Goal: Task Accomplishment & Management: Manage account settings

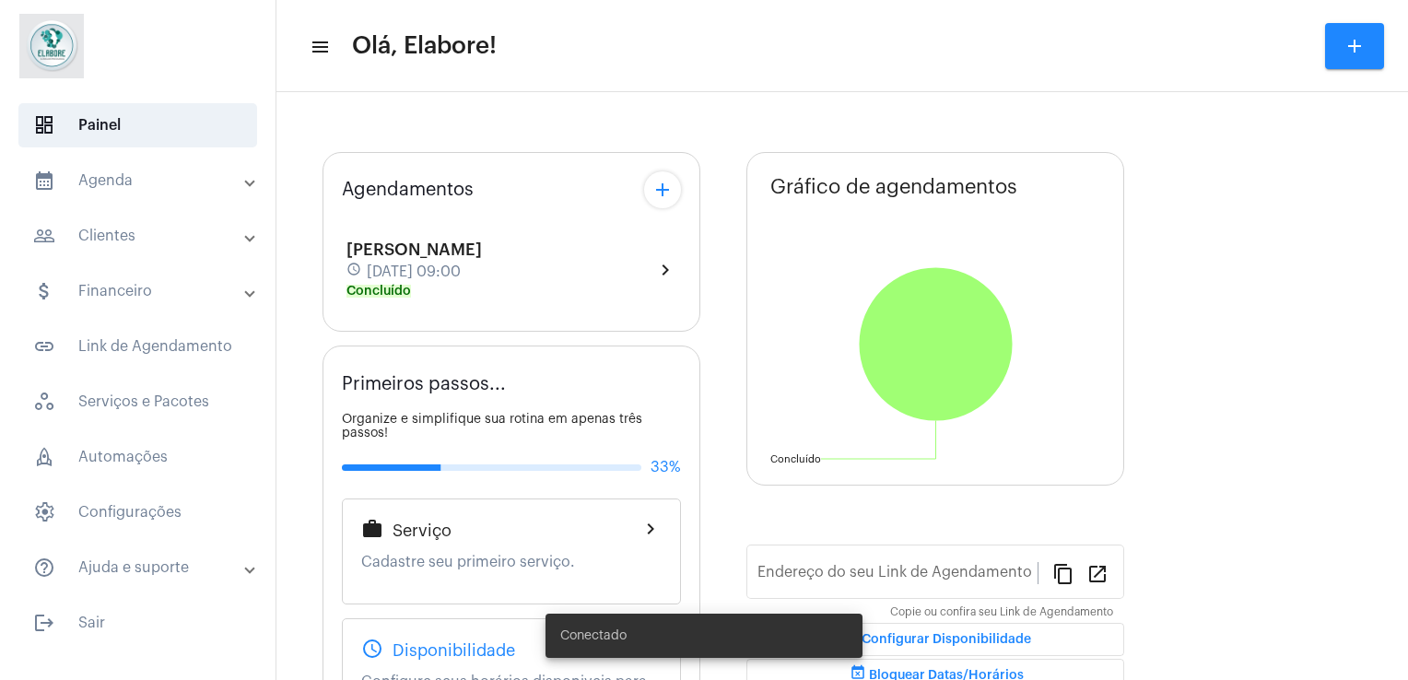
type input "[URL][DOMAIN_NAME]"
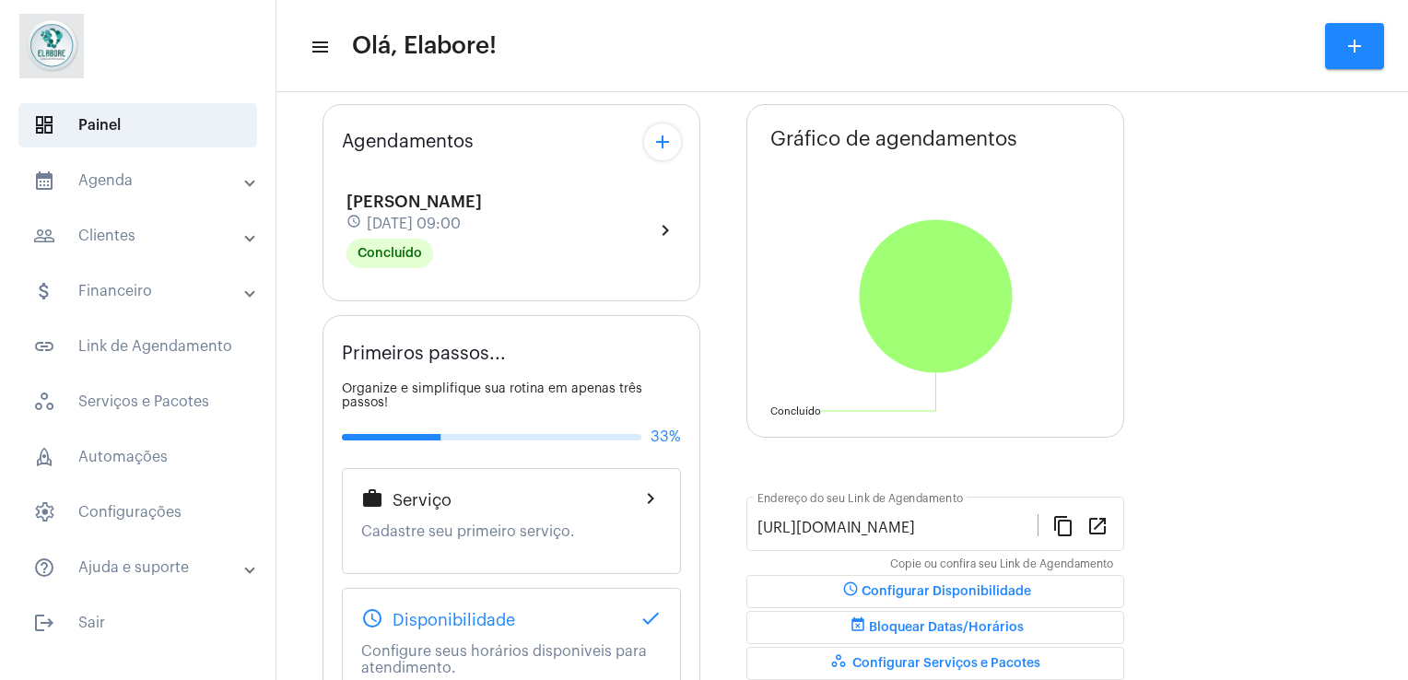
scroll to position [4, 0]
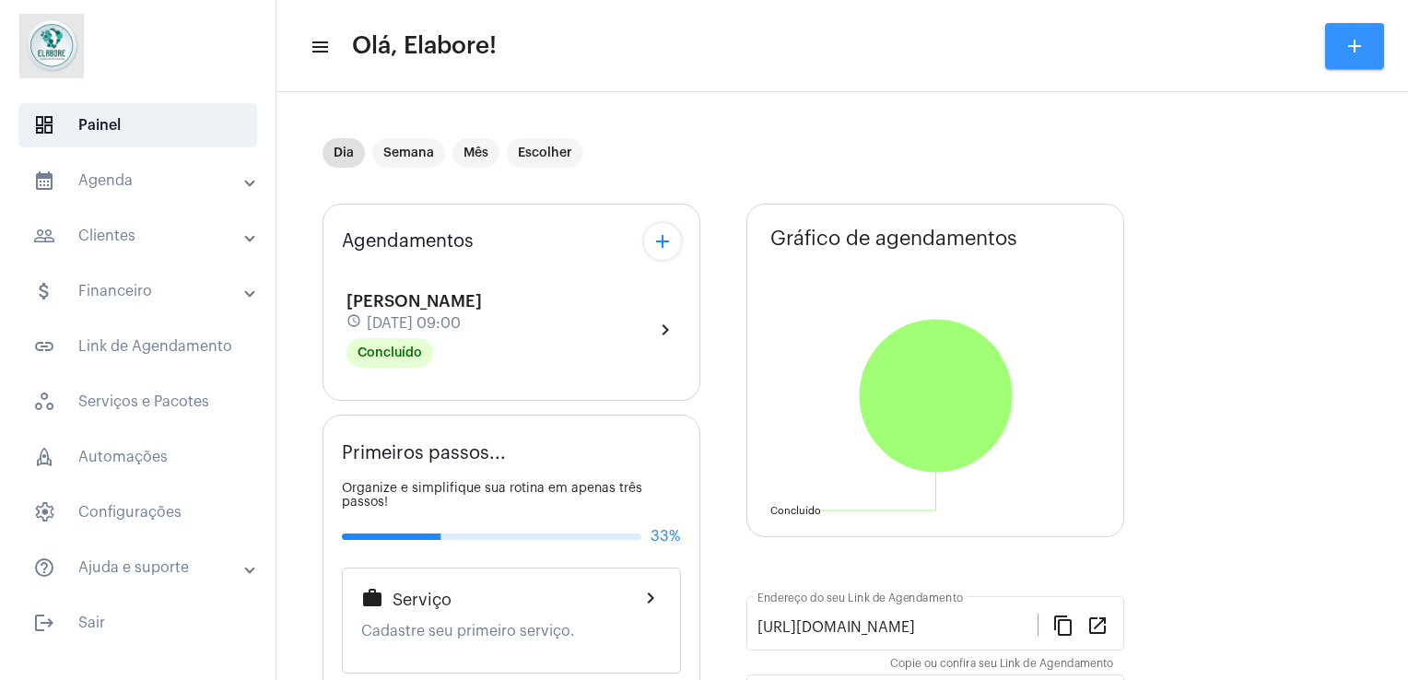
click at [1352, 51] on mat-icon "add" at bounding box center [1355, 46] width 22 height 22
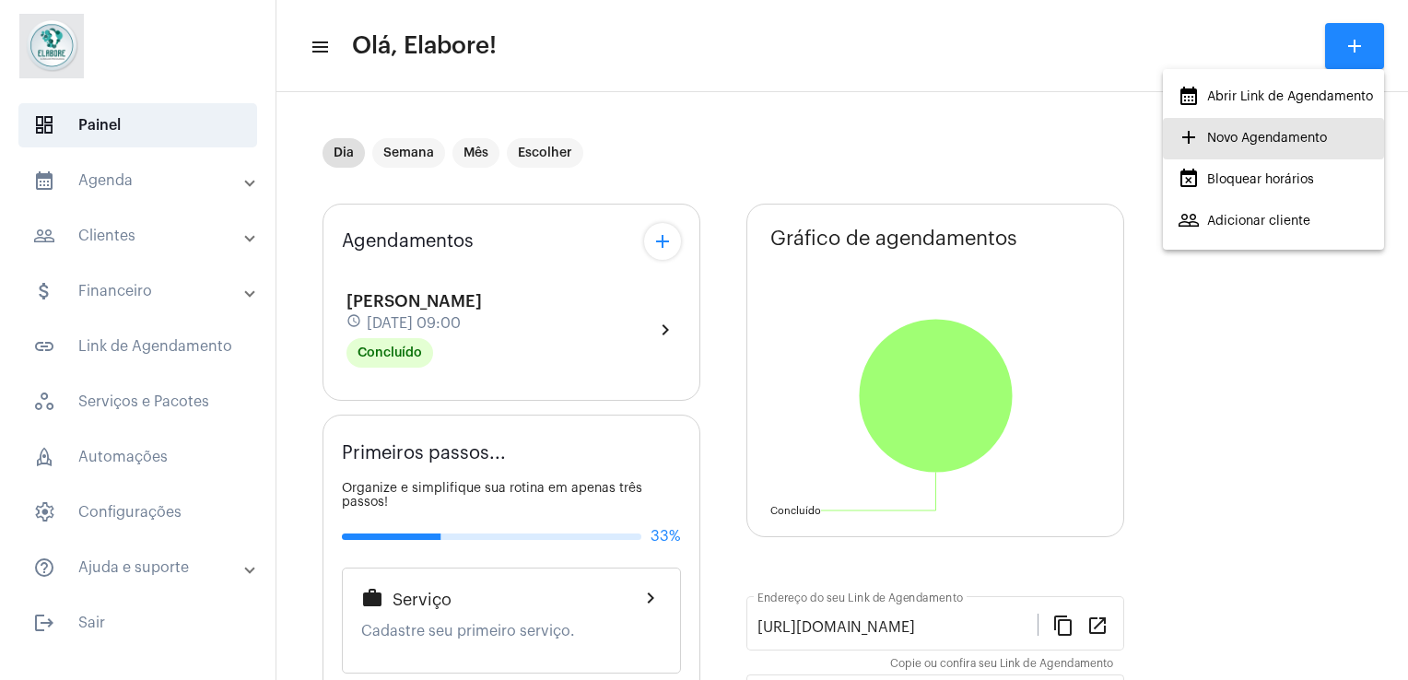
click at [1257, 140] on span "add Novo Agendamento" at bounding box center [1252, 138] width 149 height 33
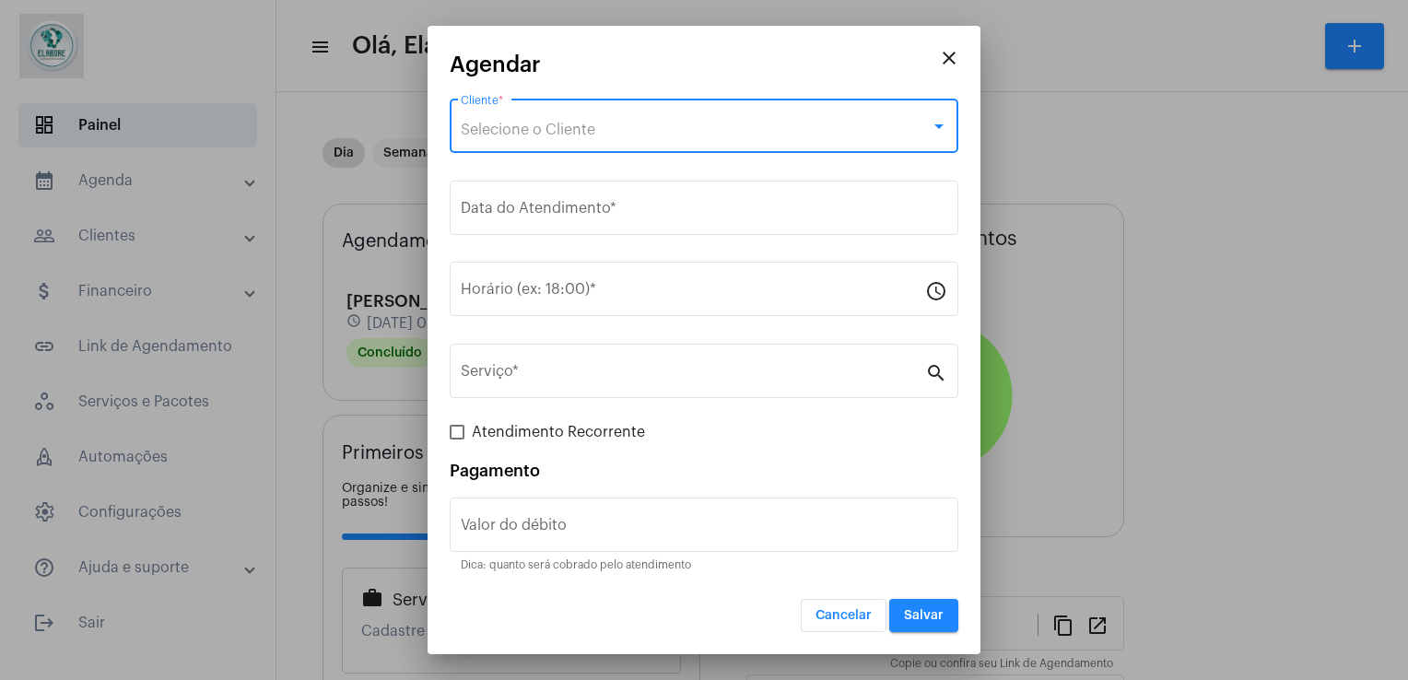
click at [859, 125] on div "Selecione o Cliente" at bounding box center [696, 130] width 470 height 17
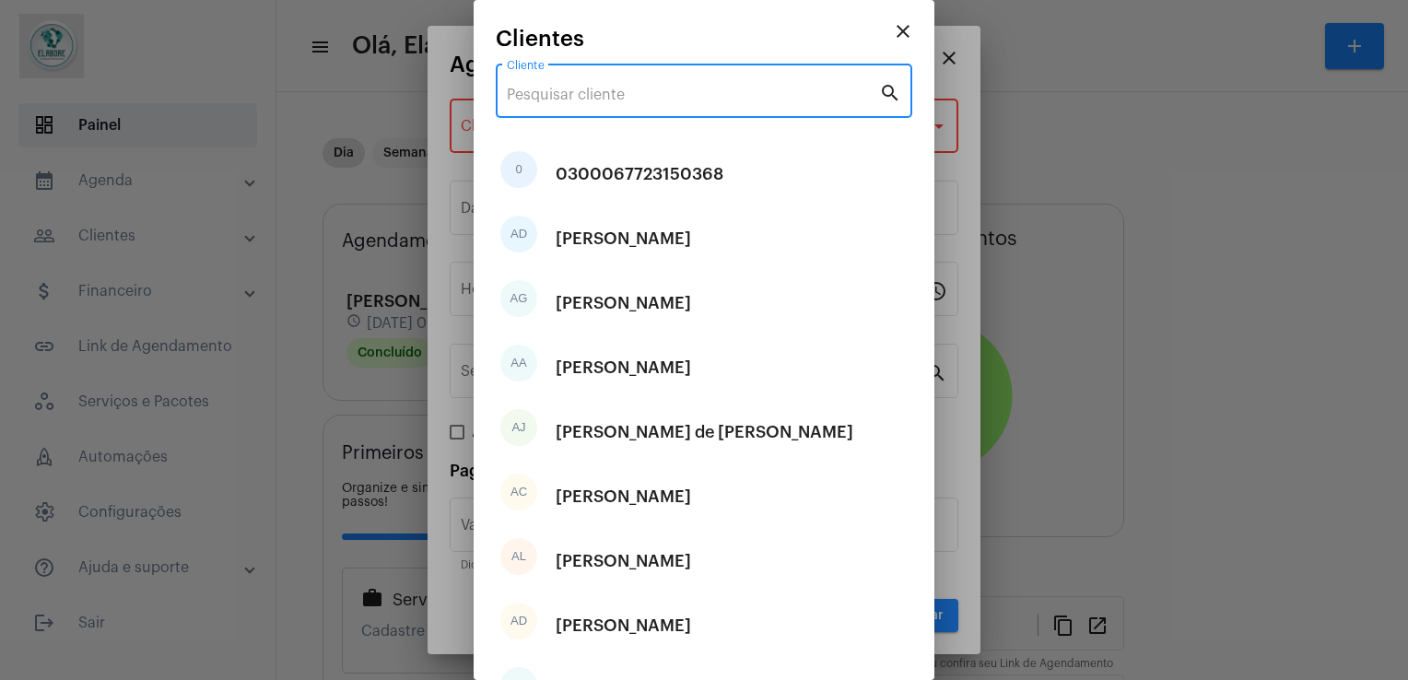
click at [781, 102] on input "Cliente" at bounding box center [693, 95] width 372 height 17
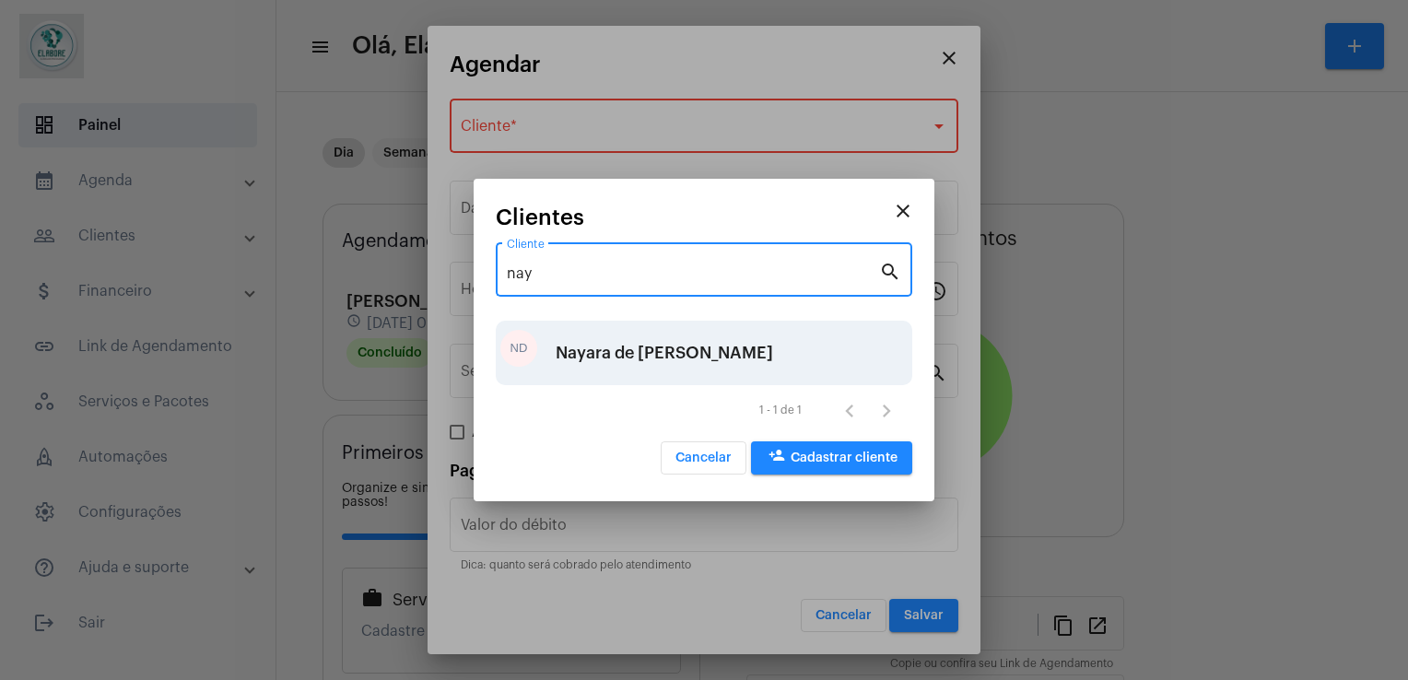
type input "nay"
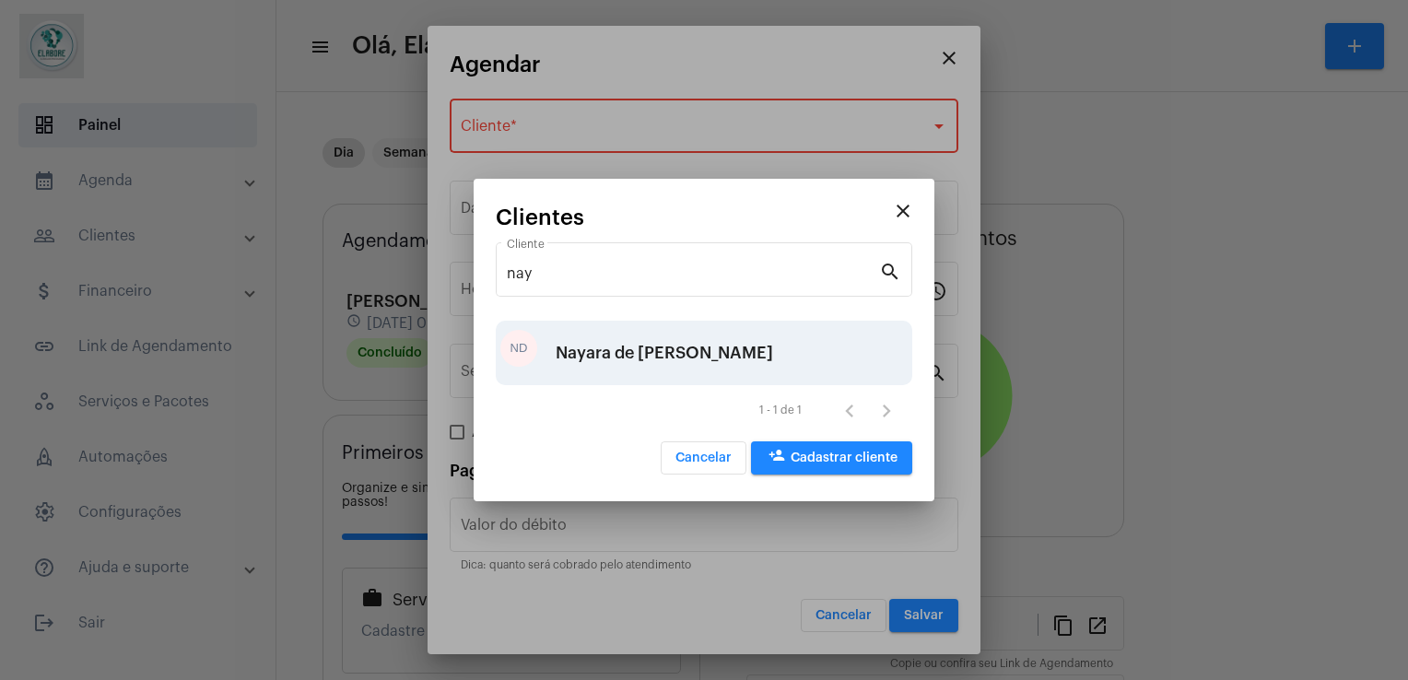
click at [667, 354] on div "Nayara de Lima Soares" at bounding box center [665, 352] width 218 height 55
type input "R$"
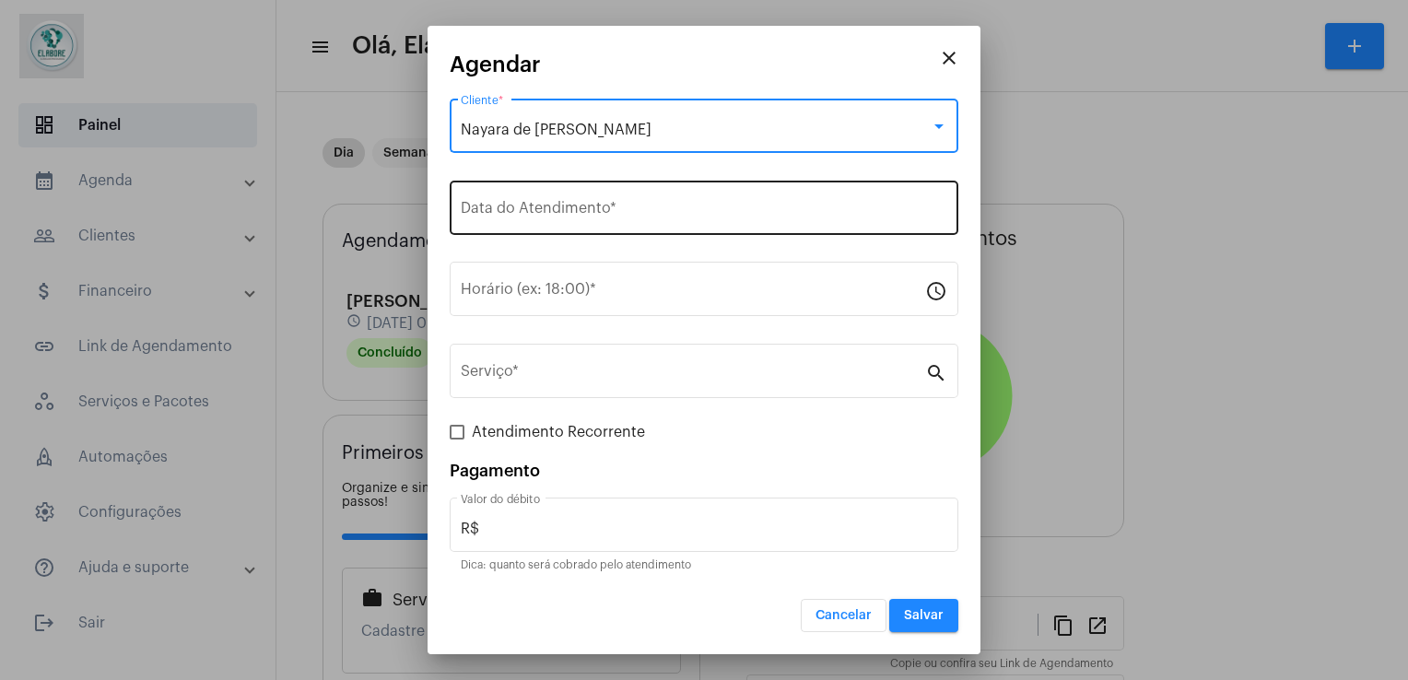
click at [750, 190] on div "Data do Atendimento *" at bounding box center [704, 206] width 487 height 58
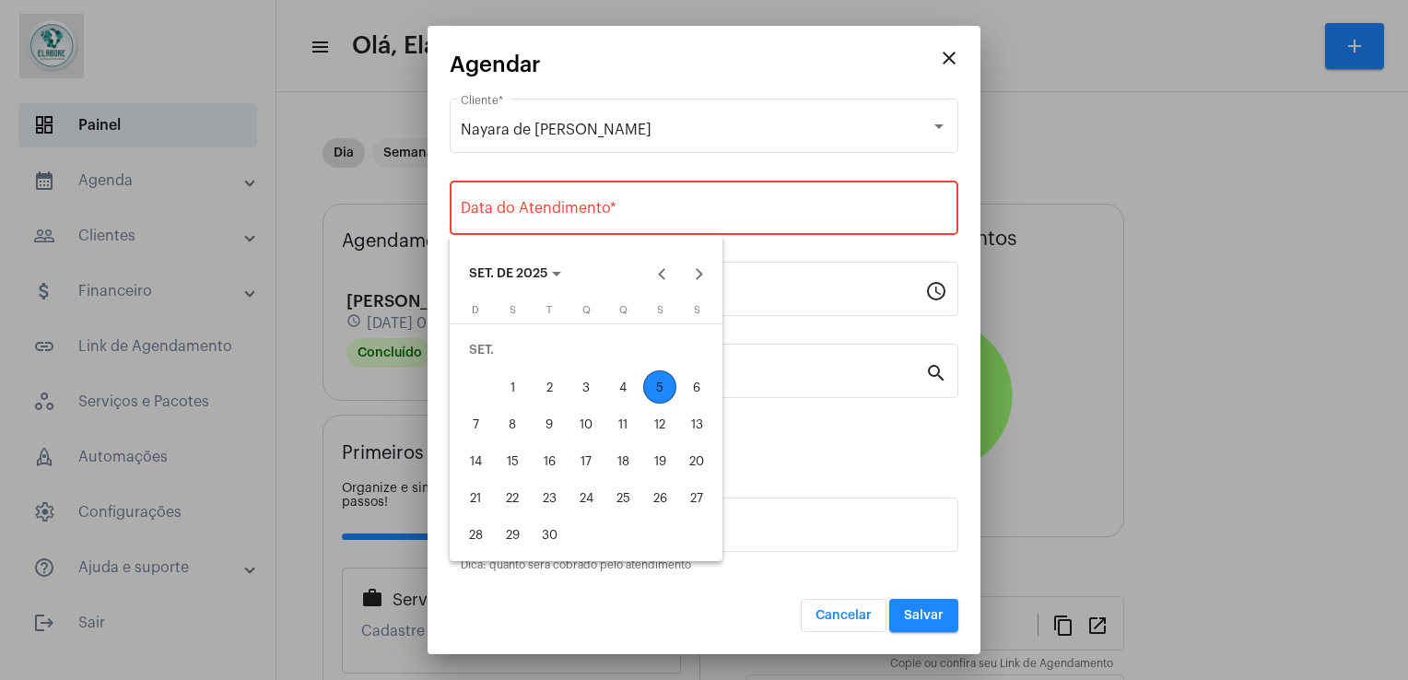
click at [660, 390] on div "5" at bounding box center [659, 387] width 33 height 33
type input "05/09/2025"
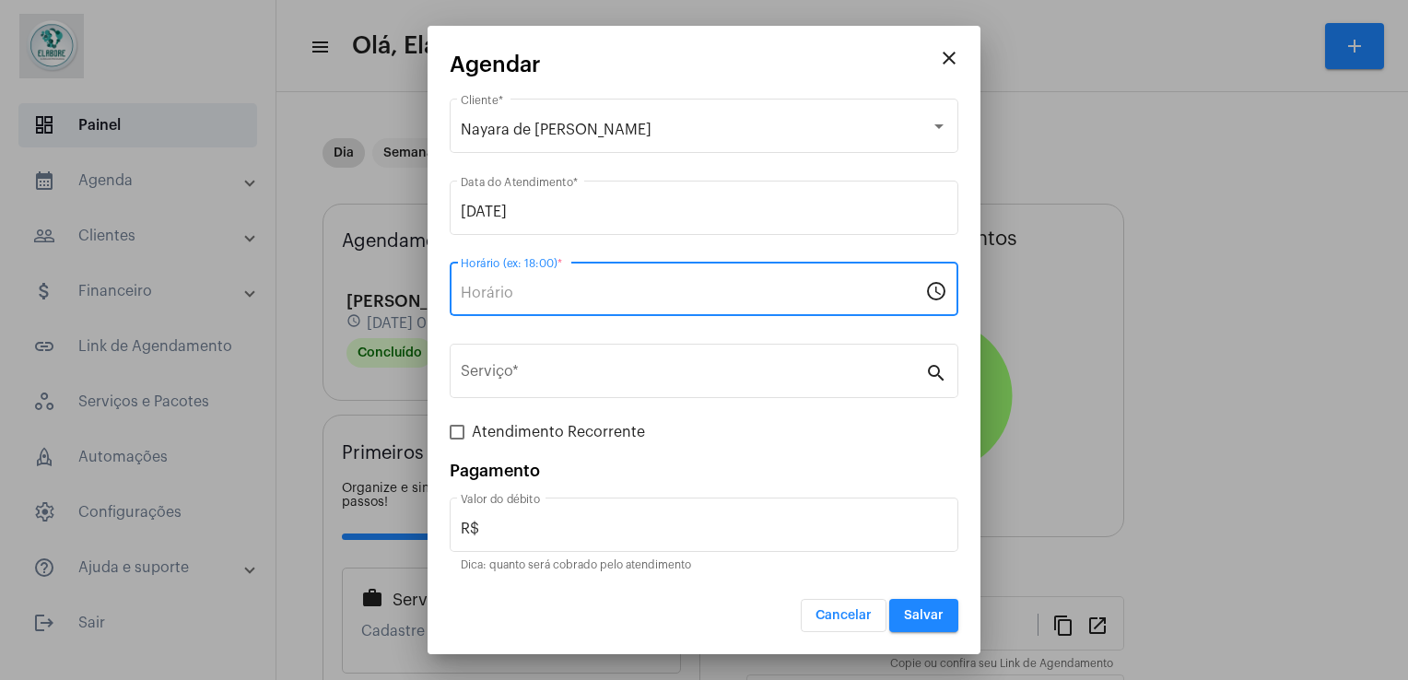
click at [626, 291] on input "Horário (ex: 18:00) *" at bounding box center [693, 293] width 465 height 17
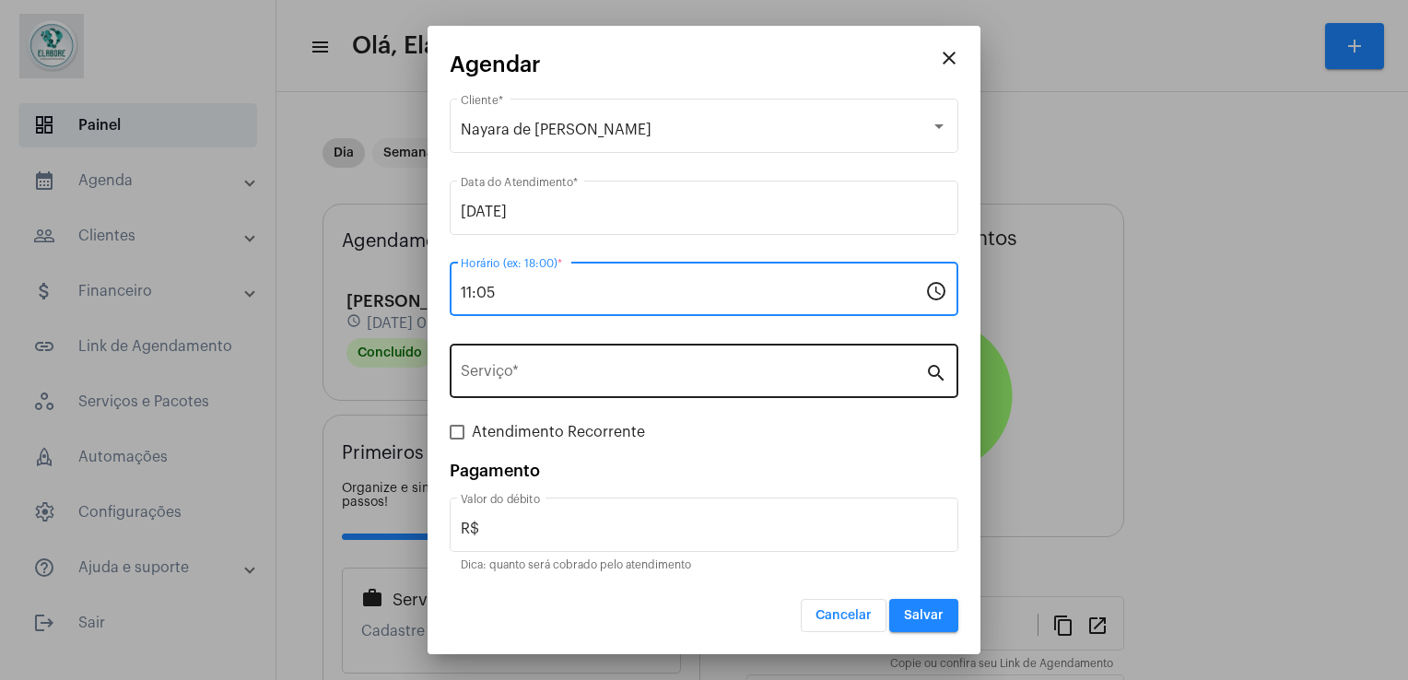
type input "11:05"
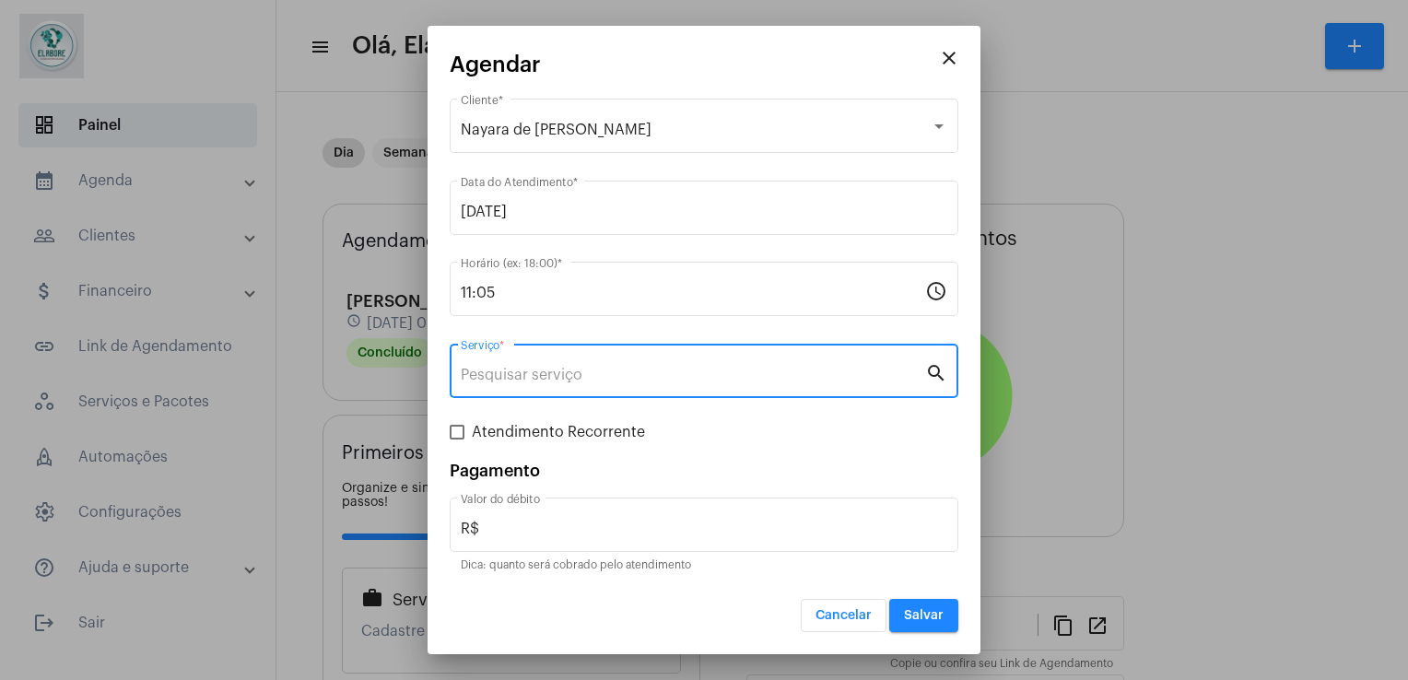
click at [594, 371] on input "Serviço *" at bounding box center [693, 375] width 465 height 17
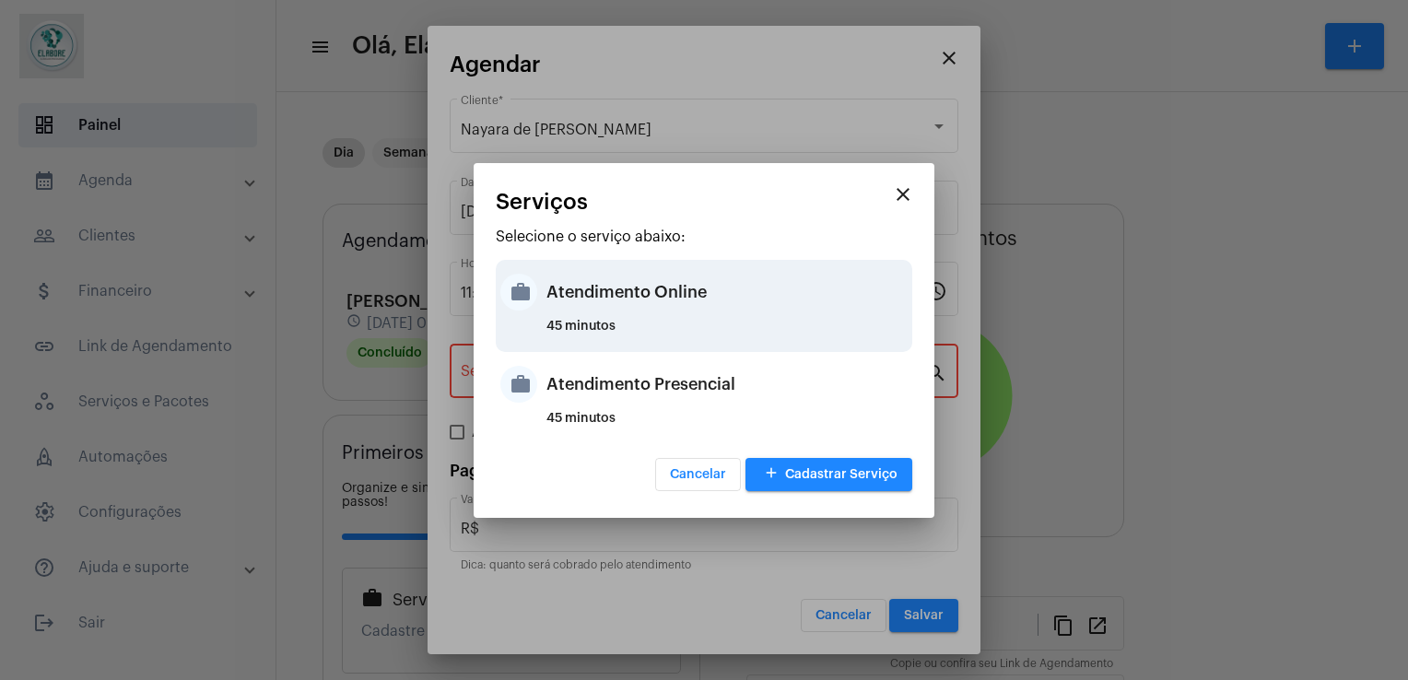
click at [667, 312] on div "Atendimento Online" at bounding box center [727, 292] width 361 height 55
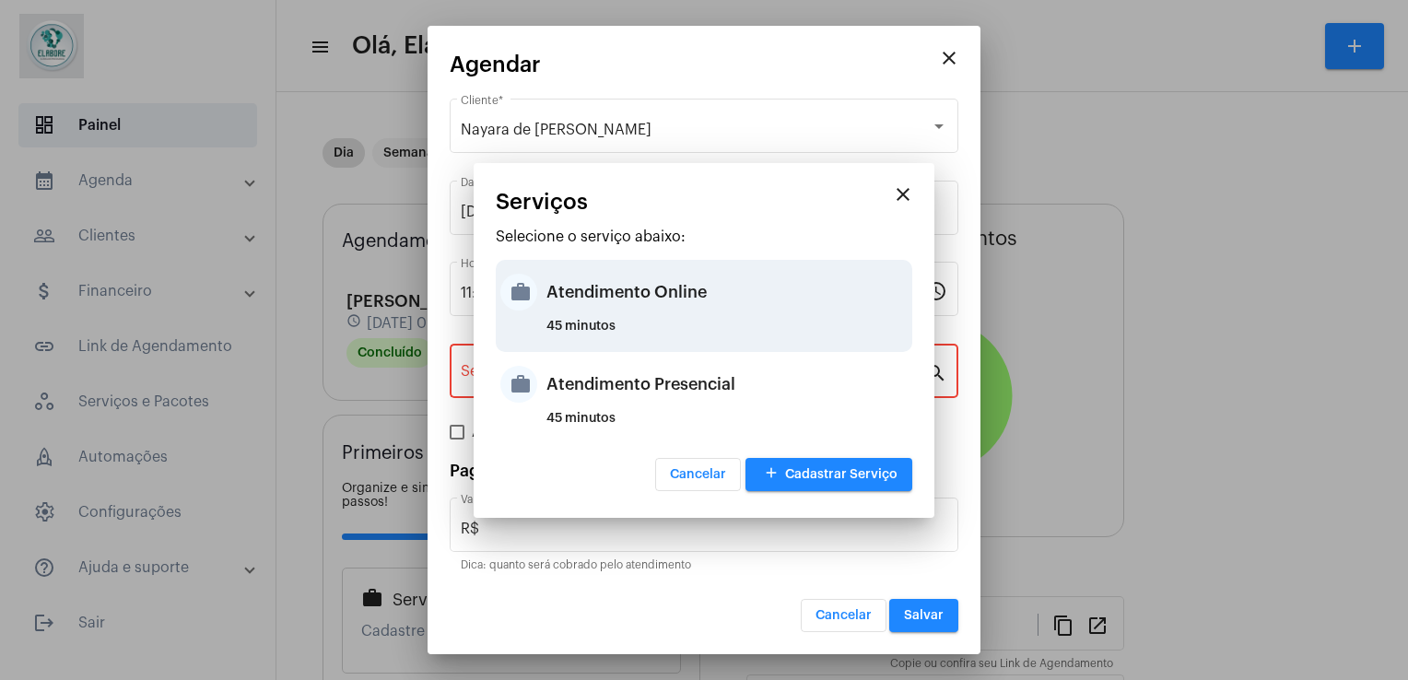
type input "Atendimento Online"
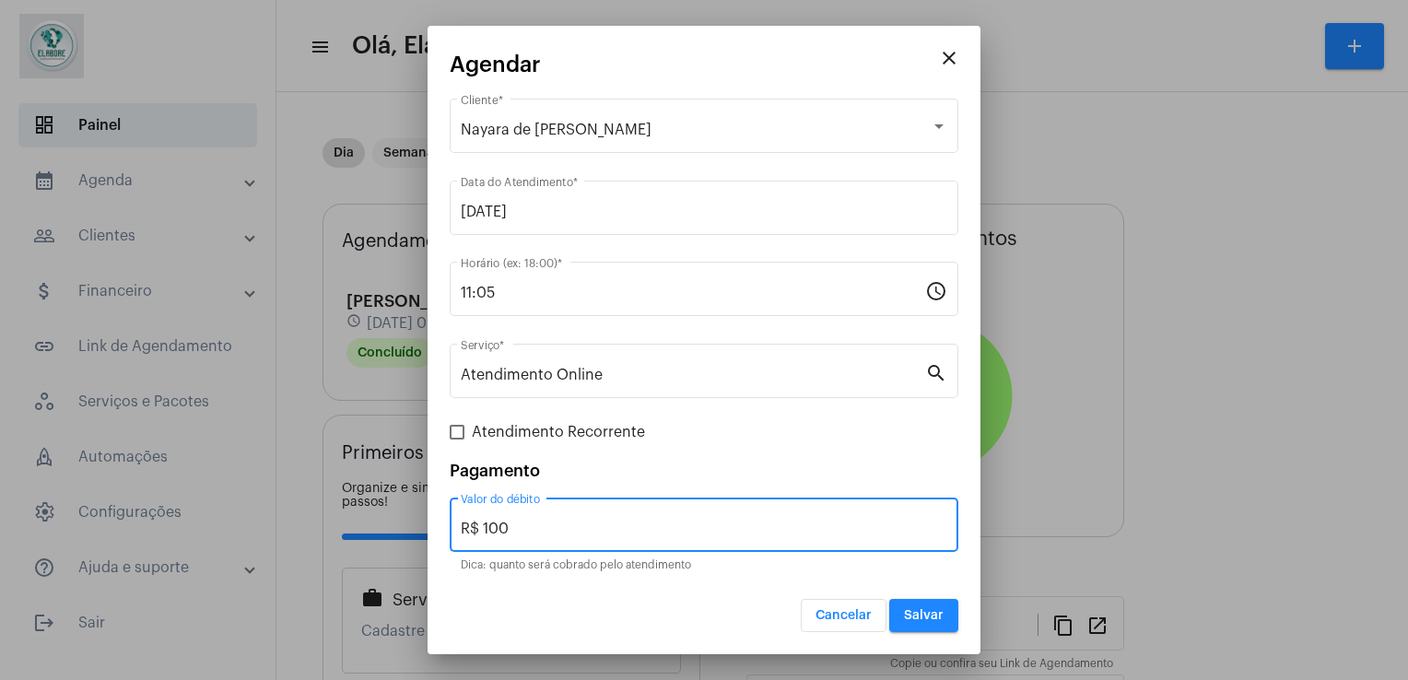
click at [583, 522] on input "R$ 100" at bounding box center [704, 529] width 487 height 17
type input "R$ 0"
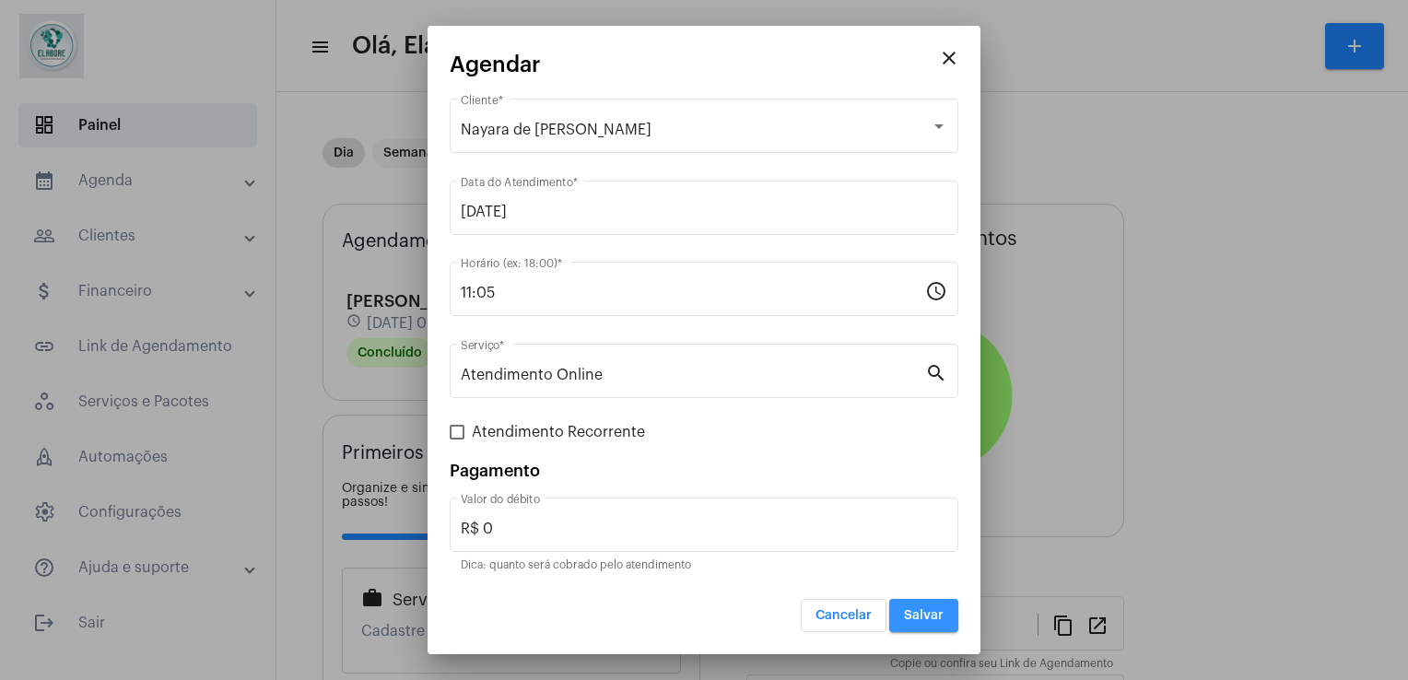
click at [933, 619] on span "Salvar" at bounding box center [924, 615] width 40 height 13
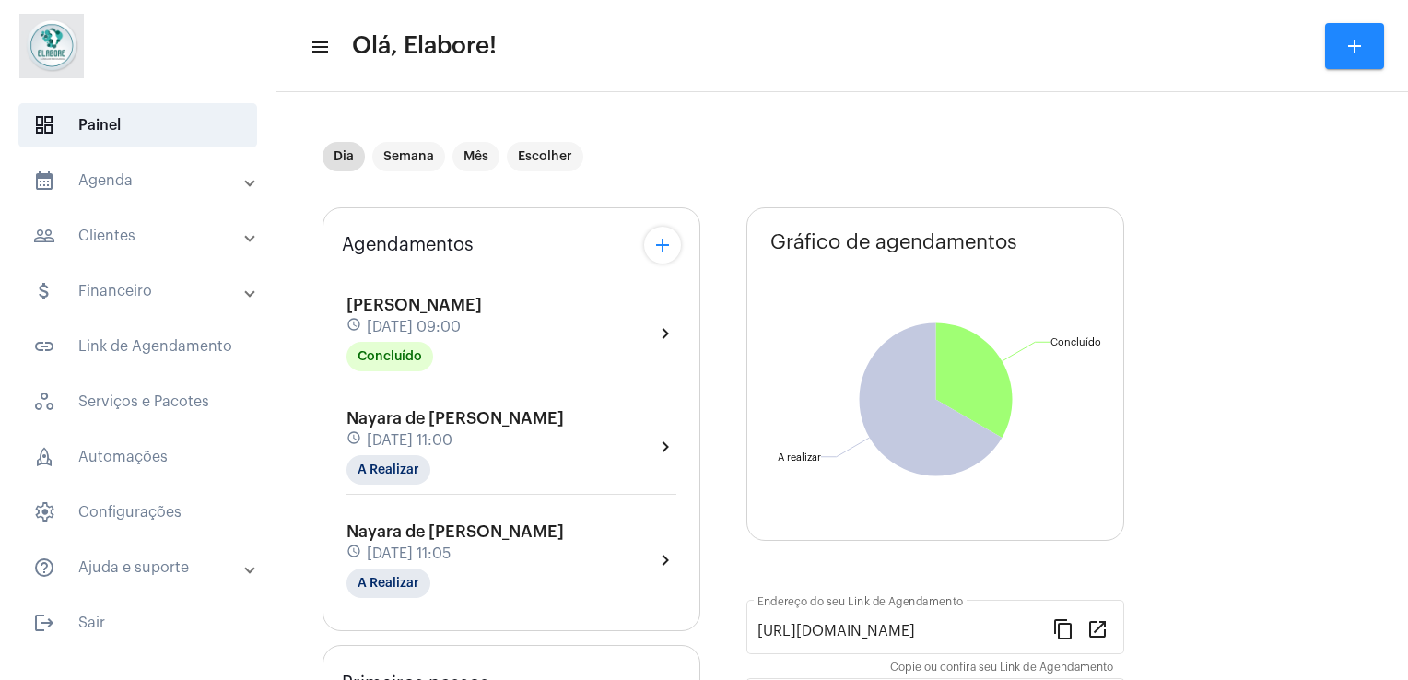
click at [550, 473] on div "Nayara de Lima Soares schedule 5 de setembro às 11:00 A Realizar chevron_right" at bounding box center [512, 447] width 330 height 76
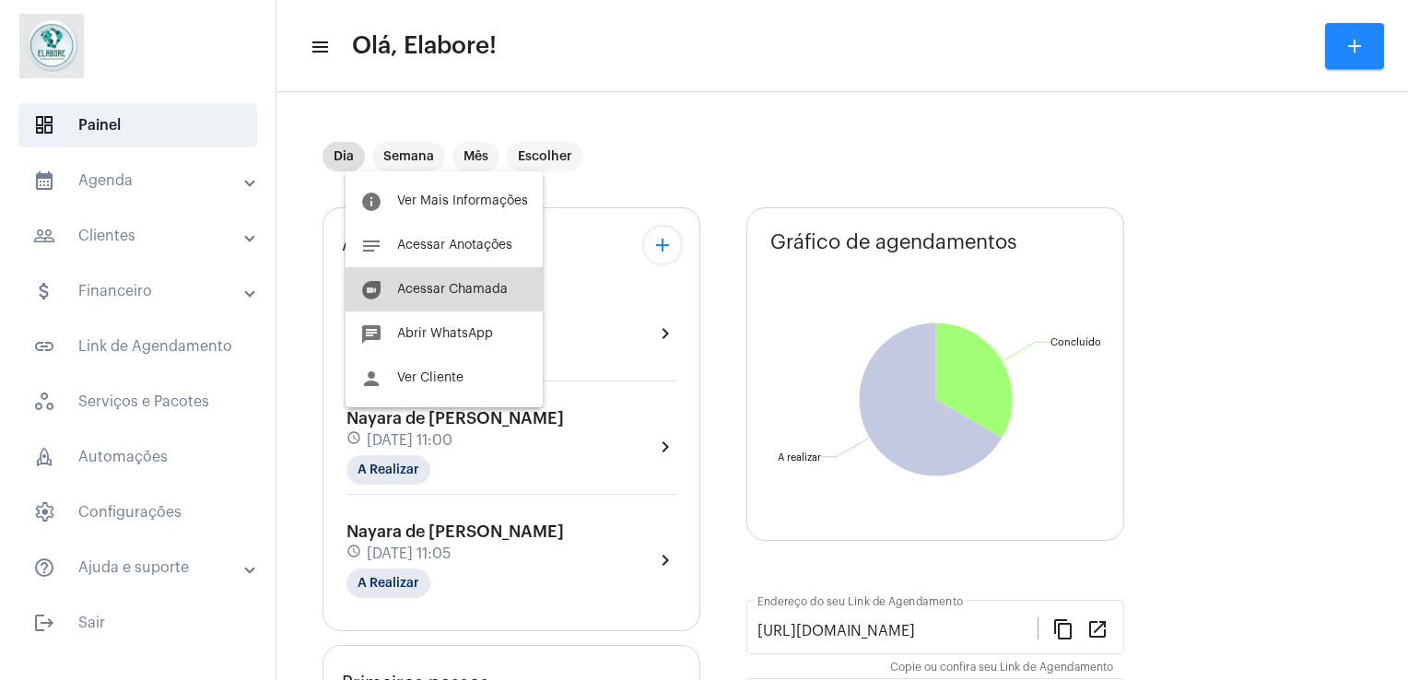
click at [482, 293] on span "Acessar Chamada" at bounding box center [452, 289] width 111 height 13
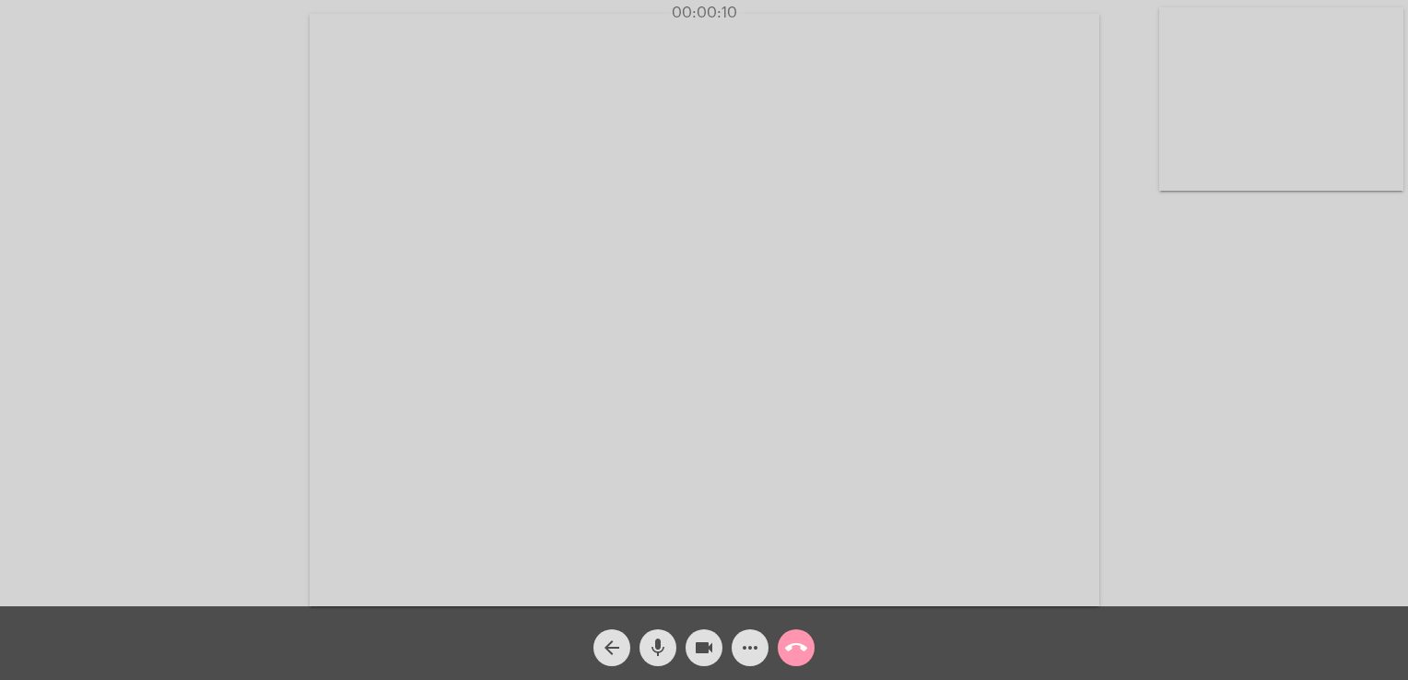
click at [1192, 219] on div "Acessando Câmera e Microfone..." at bounding box center [704, 308] width 1405 height 606
click at [1202, 277] on div "Acessando Câmera e Microfone..." at bounding box center [704, 308] width 1405 height 606
click at [1227, 259] on div "Acessando Câmera e Microfone..." at bounding box center [704, 308] width 1405 height 606
click at [1206, 260] on div "Acessando Câmera e Microfone..." at bounding box center [704, 308] width 1405 height 606
